Goal: Information Seeking & Learning: Learn about a topic

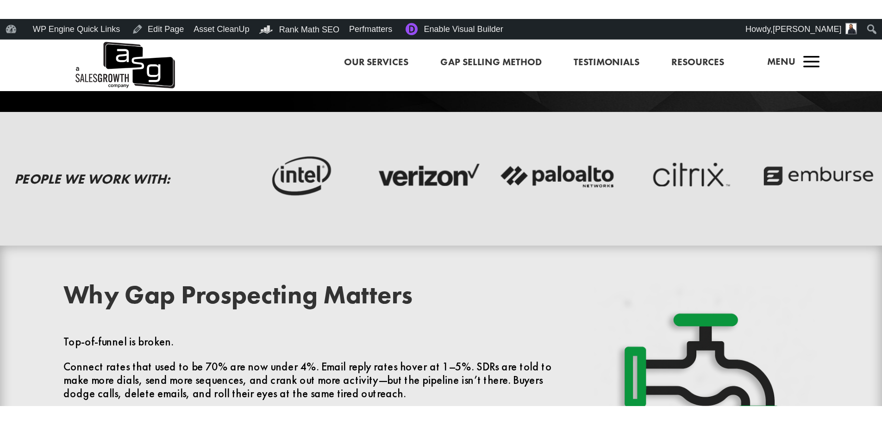
scroll to position [204, 0]
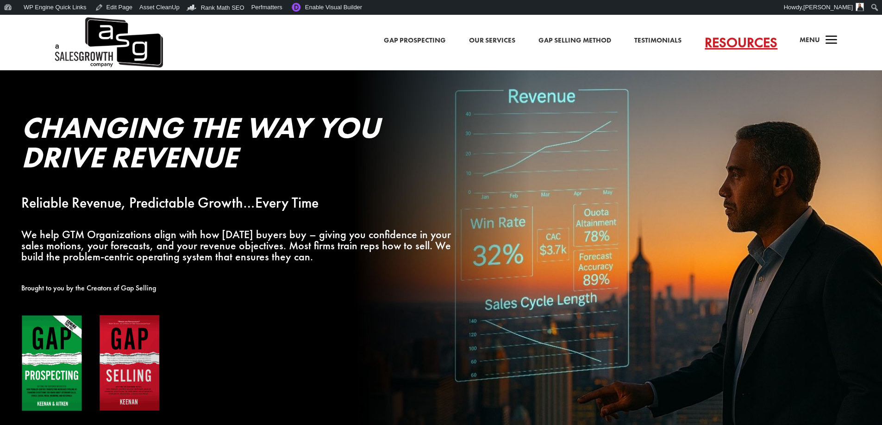
click at [822, 44] on span "a" at bounding box center [831, 40] width 19 height 19
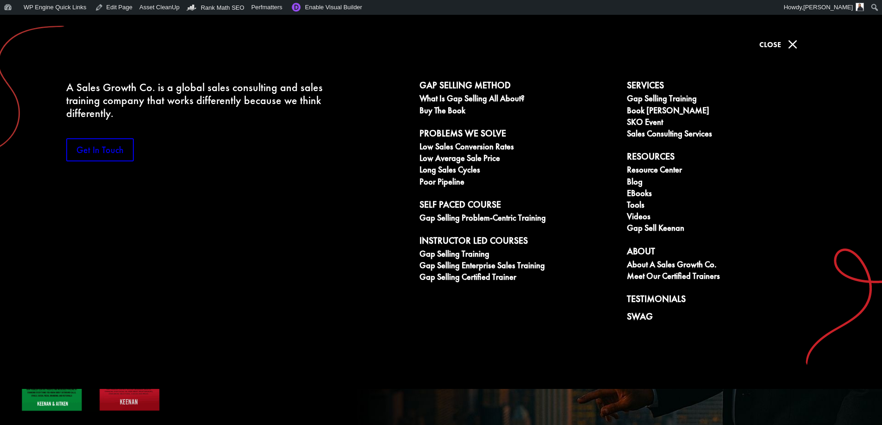
click at [794, 43] on span "M" at bounding box center [792, 44] width 19 height 19
